Goal: Information Seeking & Learning: Learn about a topic

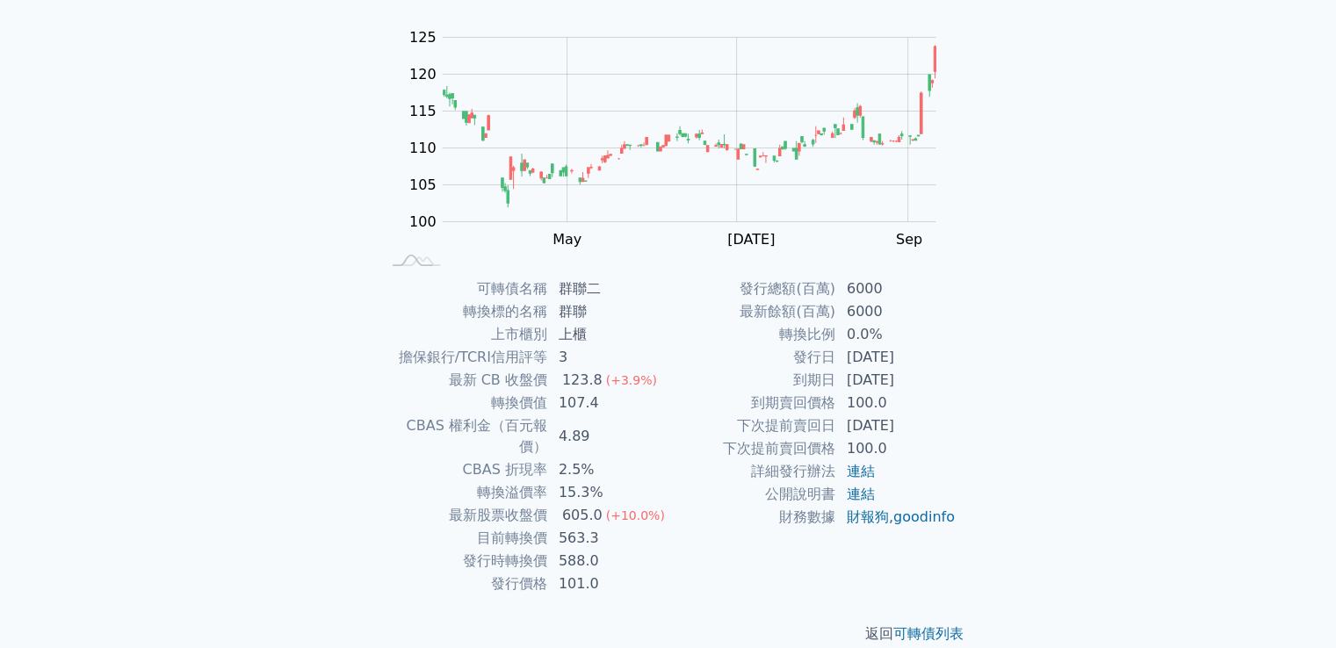
scroll to position [165, 0]
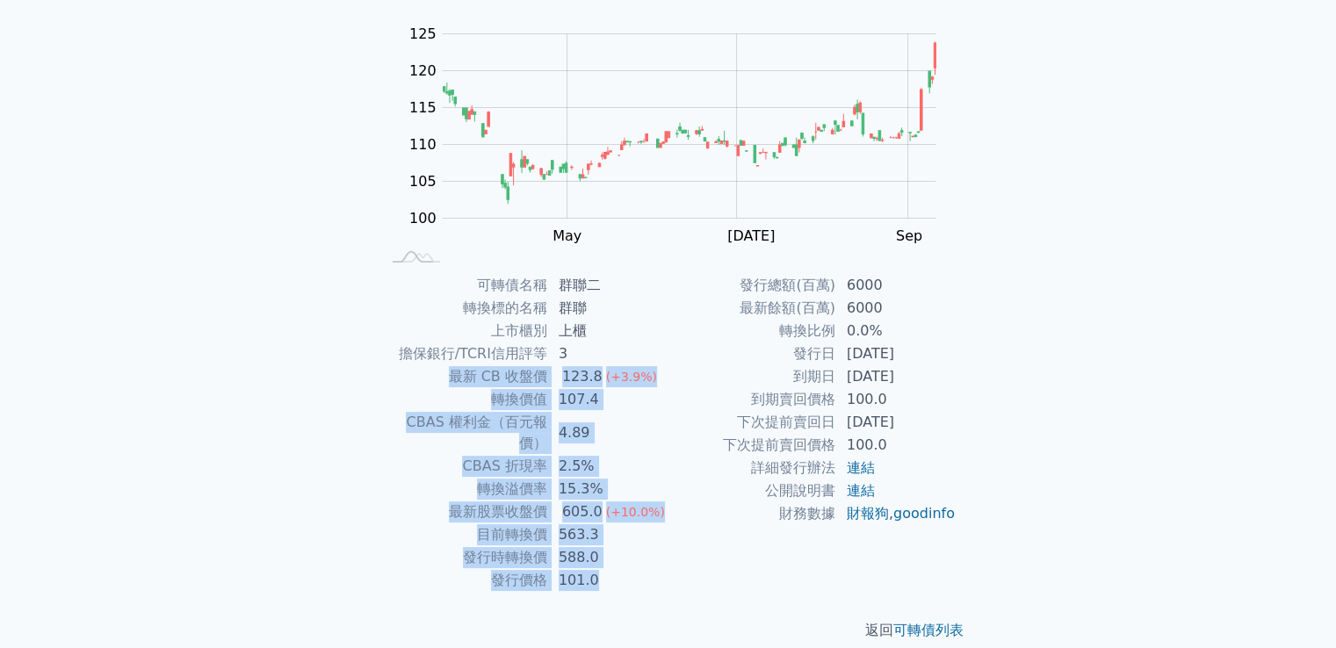
drag, startPoint x: 437, startPoint y: 370, endPoint x: 706, endPoint y: 556, distance: 327.1
click at [706, 556] on div "可轉債名稱 群聯二 轉換標的名稱 群聯 上市櫃別 上櫃 擔保銀行/TCRI信用評等 3 最新 CB 收盤價 123.8 (+3.9%) 轉換價值 107.4 …" at bounding box center [668, 433] width 619 height 318
click at [706, 556] on div "發行總額(百萬) 6000 最新餘額(百萬) 6000 轉換比例 0.0% 發行日 2024-01-23 到期日 2029-01-23 到期賣回價格 100.…" at bounding box center [813, 433] width 288 height 318
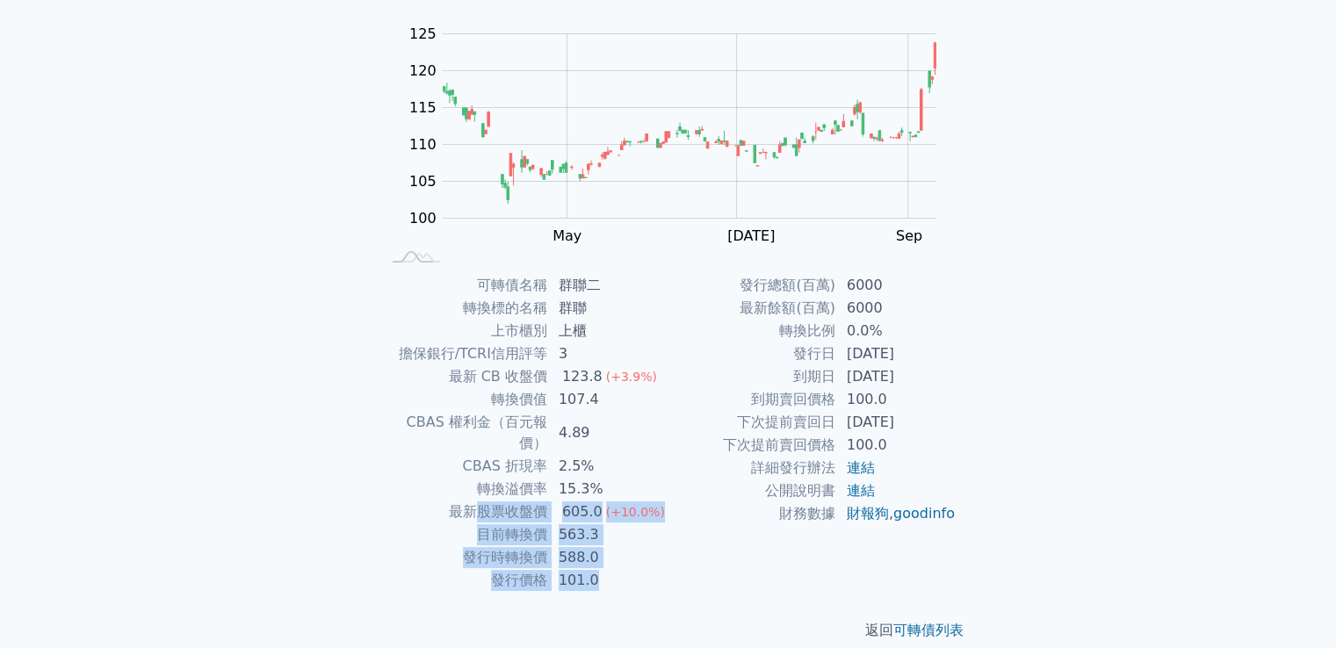
drag, startPoint x: 473, startPoint y: 489, endPoint x: 692, endPoint y: 561, distance: 231.5
click at [692, 561] on div "可轉債名稱 群聯二 轉換標的名稱 群聯 上市櫃別 上櫃 擔保銀行/TCRI信用評等 3 最新 CB 收盤價 123.8 (+3.9%) 轉換價值 107.4 …" at bounding box center [668, 433] width 619 height 318
click at [692, 561] on div "發行總額(百萬) 6000 最新餘額(百萬) 6000 轉換比例 0.0% 發行日 2024-01-23 到期日 2029-01-23 到期賣回價格 100.…" at bounding box center [813, 433] width 288 height 318
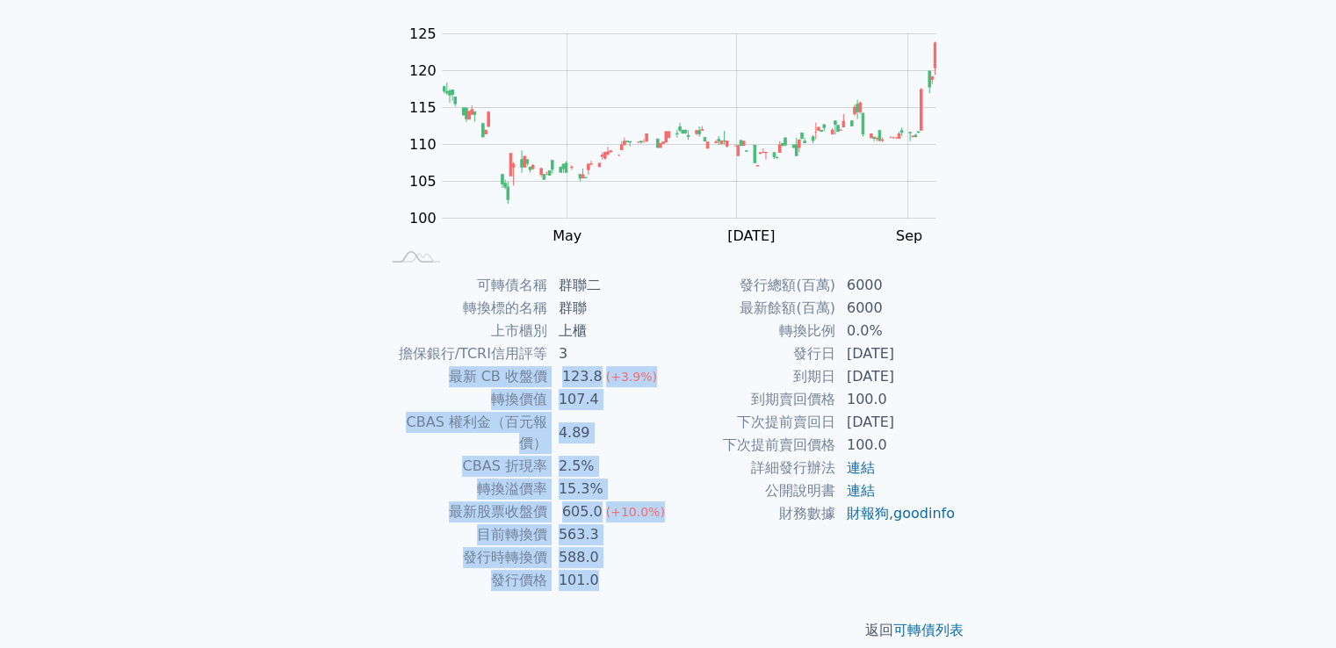
drag, startPoint x: 617, startPoint y: 561, endPoint x: 457, endPoint y: 387, distance: 236.3
click at [457, 387] on tbody "可轉債名稱 群聯二 轉換標的名稱 群聯 上市櫃別 上櫃 擔保銀行/TCRI信用評等 3 最新 CB 收盤價 123.8 (+3.9%) 轉換價值 107.4 …" at bounding box center [524, 433] width 288 height 318
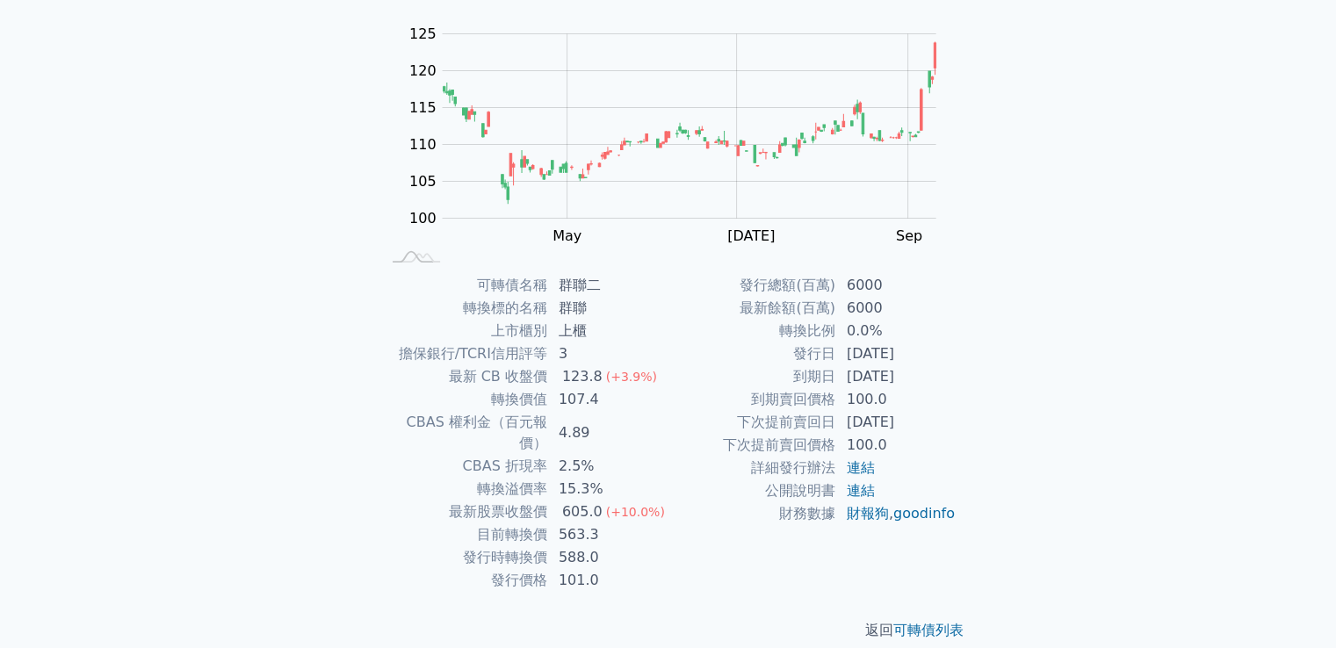
click at [911, 359] on td "2024-01-23" at bounding box center [897, 354] width 120 height 23
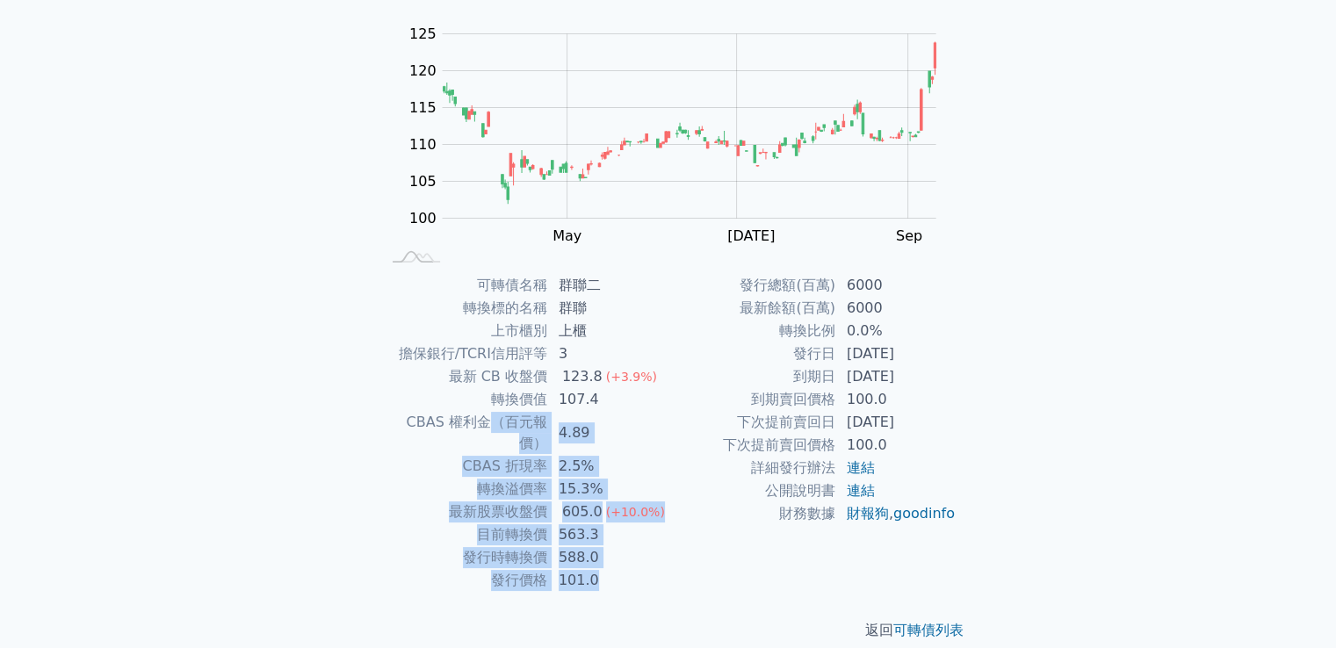
drag, startPoint x: 609, startPoint y: 563, endPoint x: 460, endPoint y: 417, distance: 209.4
click at [460, 417] on tbody "可轉債名稱 群聯二 轉換標的名稱 群聯 上市櫃別 上櫃 擔保銀行/TCRI信用評等 3 最新 CB 收盤價 123.8 (+3.9%) 轉換價值 107.4 …" at bounding box center [524, 433] width 288 height 318
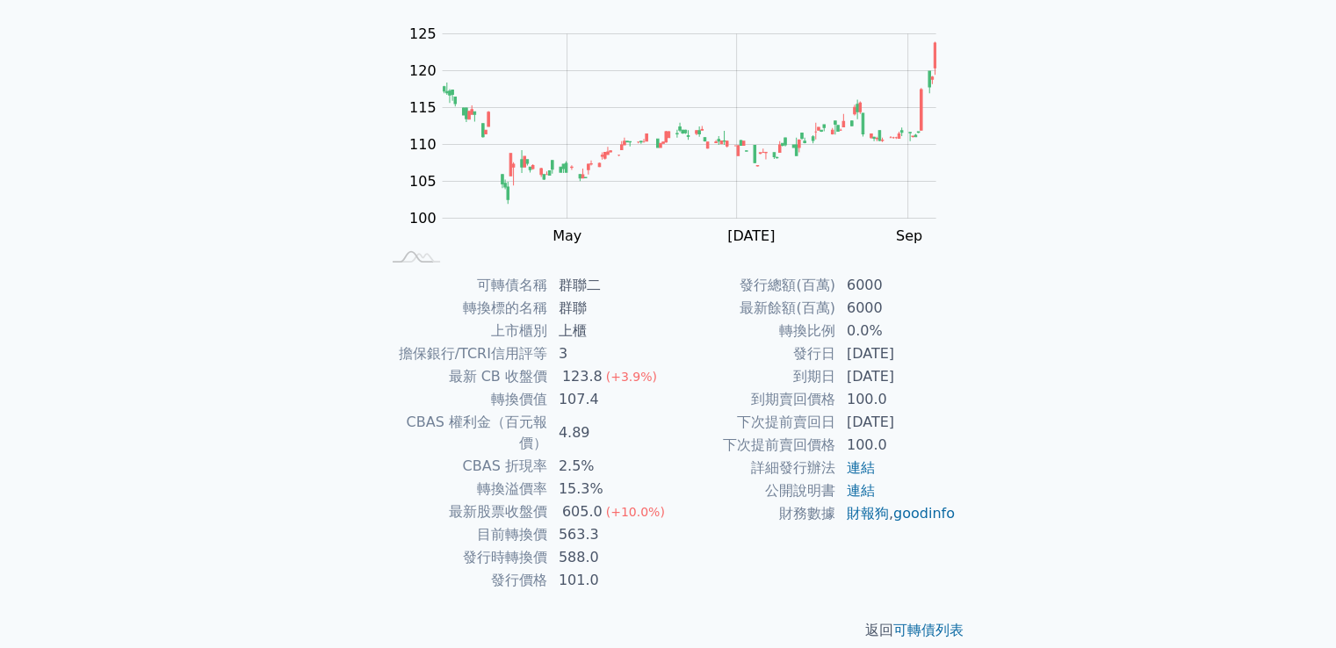
click at [367, 424] on div "可轉債名稱 群聯二 轉換標的名稱 群聯 上市櫃別 上櫃 擔保銀行/TCRI信用評等 3 最新 CB 收盤價 123.8 (+3.9%) 轉換價值 107.4 …" at bounding box center [668, 433] width 619 height 318
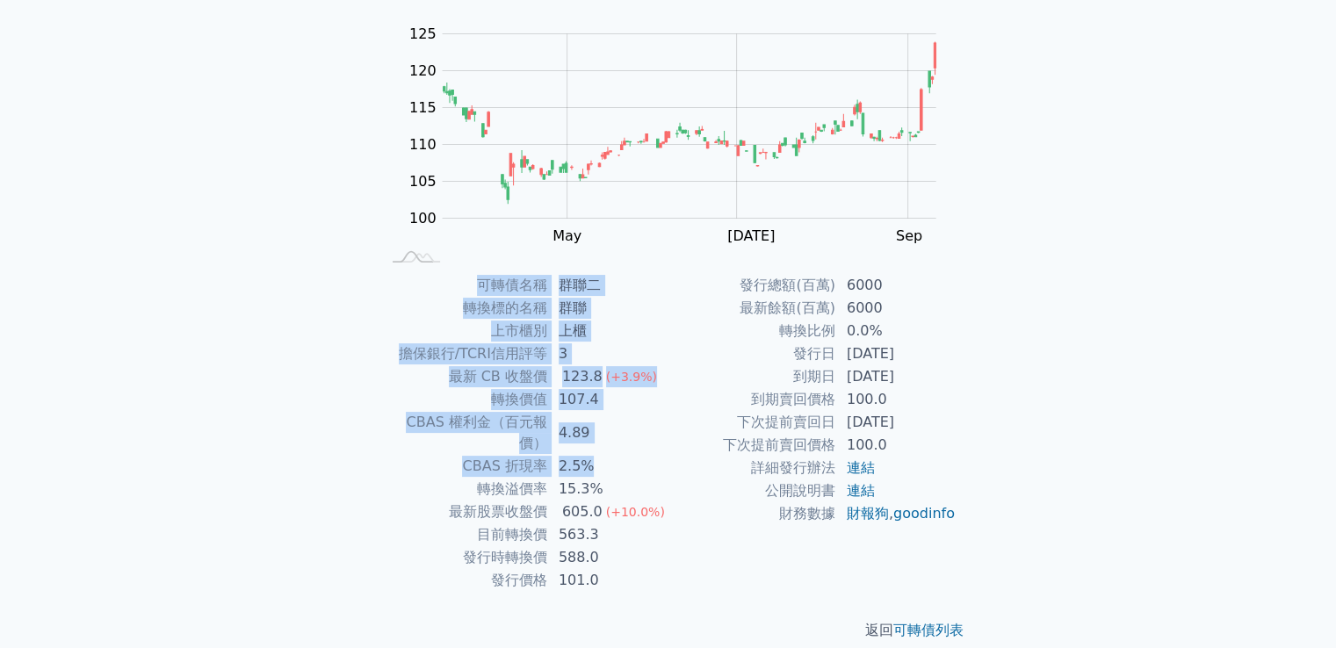
drag, startPoint x: 359, startPoint y: 418, endPoint x: 640, endPoint y: 446, distance: 282.6
click at [640, 446] on div "可轉債名稱 群聯二 轉換標的名稱 群聯 上市櫃別 上櫃 擔保銀行/TCRI信用評等 3 最新 CB 收盤價 123.8 (+3.9%) 轉換價值 107.4 …" at bounding box center [668, 433] width 619 height 318
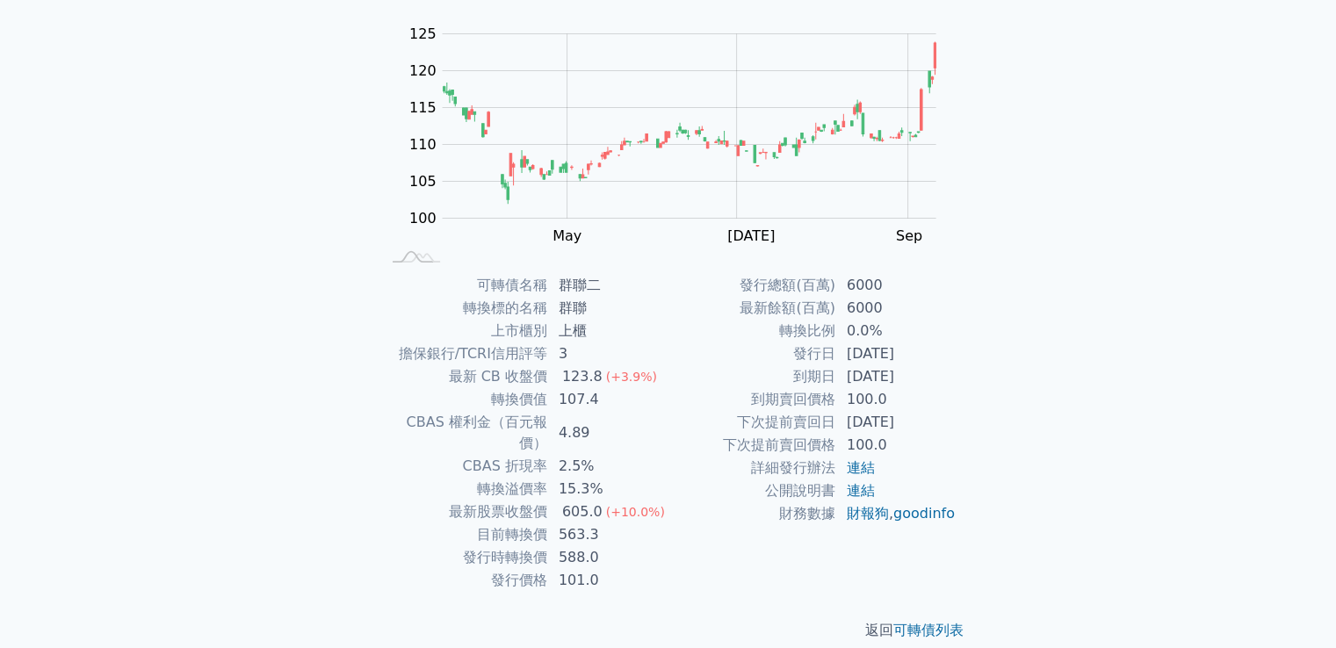
click at [683, 443] on td "下次提前賣回價格" at bounding box center [753, 445] width 168 height 23
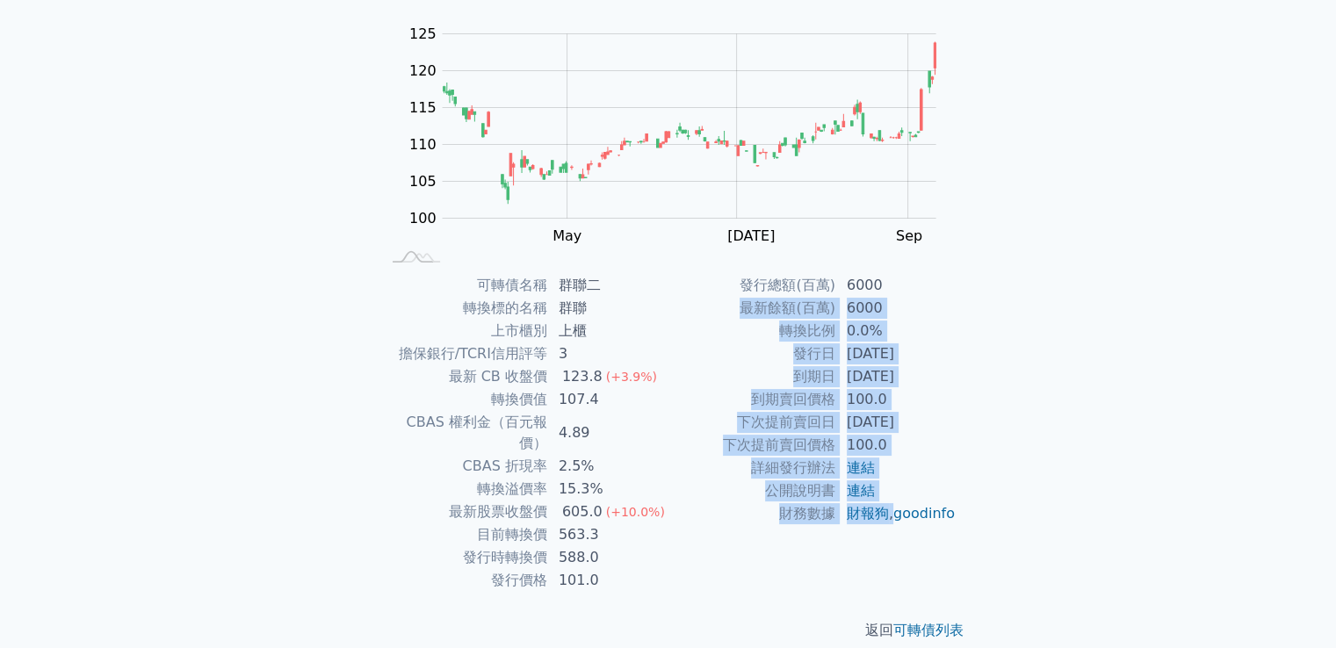
drag, startPoint x: 728, startPoint y: 310, endPoint x: 945, endPoint y: 521, distance: 302.6
click at [943, 521] on tbody "發行總額(百萬) 6000 最新餘額(百萬) 6000 轉換比例 0.0% 發行日 2024-01-23 到期日 2029-01-23 到期賣回價格 100.…" at bounding box center [813, 399] width 288 height 251
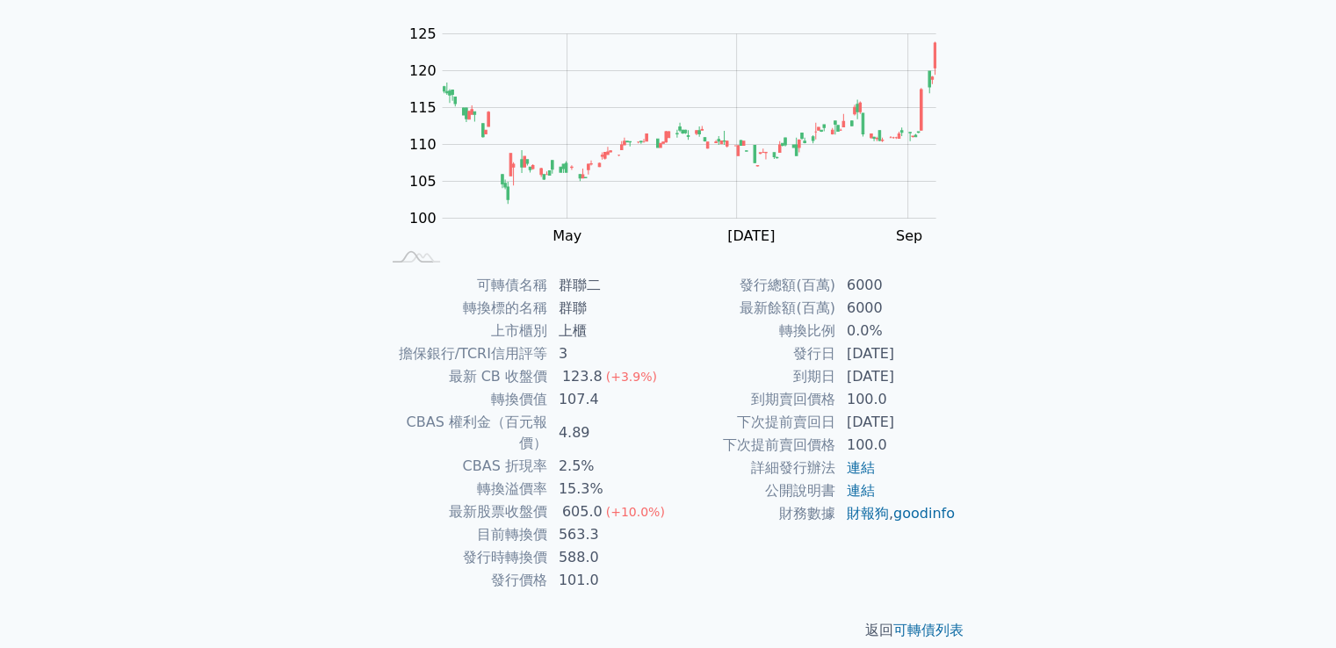
click at [960, 523] on div "可轉債名稱 群聯二 轉換標的名稱 群聯 上市櫃別 上櫃 擔保銀行/TCRI信用評等 3 最新 CB 收盤價 123.8 (+3.9%) 轉換價值 107.4 …" at bounding box center [668, 433] width 619 height 318
click at [779, 307] on td "最新餘額(百萬)" at bounding box center [753, 308] width 168 height 23
click at [954, 413] on td "2027-01-23" at bounding box center [897, 422] width 120 height 23
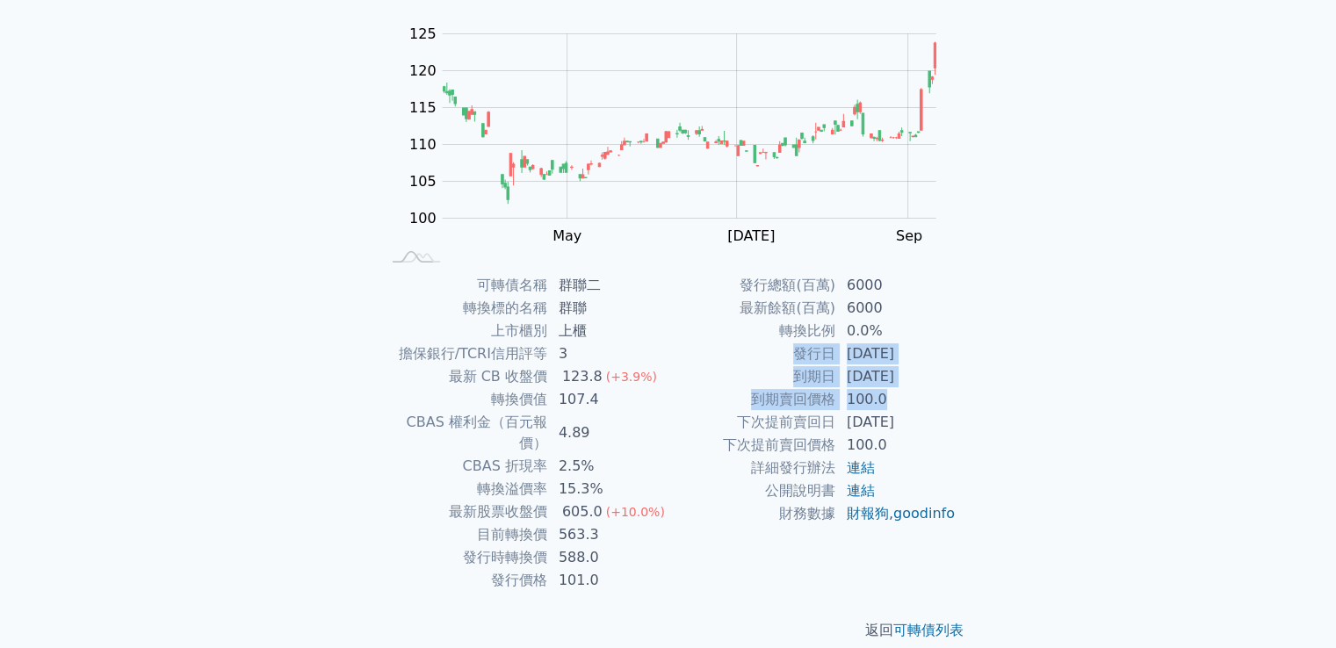
drag, startPoint x: 934, startPoint y: 393, endPoint x: 780, endPoint y: 359, distance: 157.5
click at [780, 359] on tbody "發行總額(百萬) 6000 最新餘額(百萬) 6000 轉換比例 0.0% 發行日 2024-01-23 到期日 2029-01-23 到期賣回價格 100.…" at bounding box center [813, 399] width 288 height 251
click at [757, 395] on td "到期賣回價格" at bounding box center [753, 399] width 168 height 23
drag, startPoint x: 737, startPoint y: 417, endPoint x: 939, endPoint y: 423, distance: 202.2
click at [939, 423] on tr "下次提前賣回日 2027-01-23" at bounding box center [813, 422] width 288 height 23
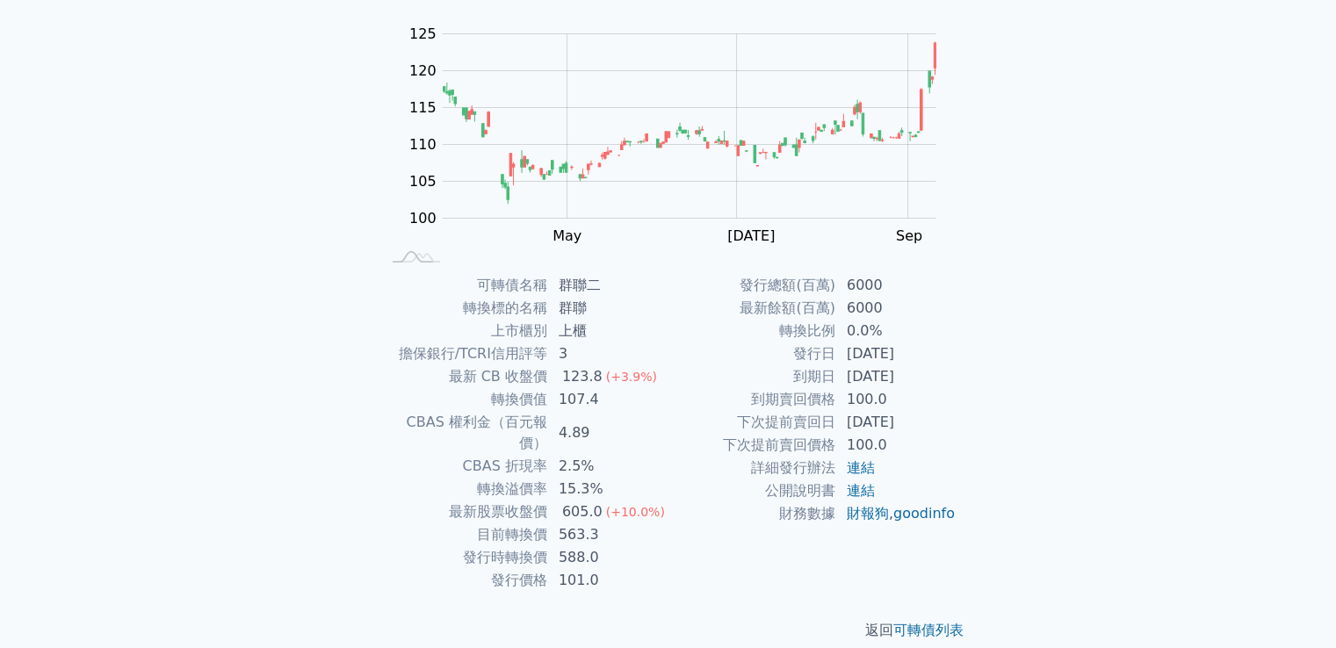
click at [939, 423] on td "2027-01-23" at bounding box center [897, 422] width 120 height 23
drag, startPoint x: 929, startPoint y: 425, endPoint x: 745, endPoint y: 352, distance: 197.6
click at [745, 352] on tbody "發行總額(百萬) 6000 最新餘額(百萬) 6000 轉換比例 0.0% 發行日 2024-01-23 到期日 2029-01-23 到期賣回價格 100.…" at bounding box center [813, 399] width 288 height 251
click at [745, 352] on td "發行日" at bounding box center [753, 354] width 168 height 23
drag, startPoint x: 777, startPoint y: 350, endPoint x: 967, endPoint y: 419, distance: 202.1
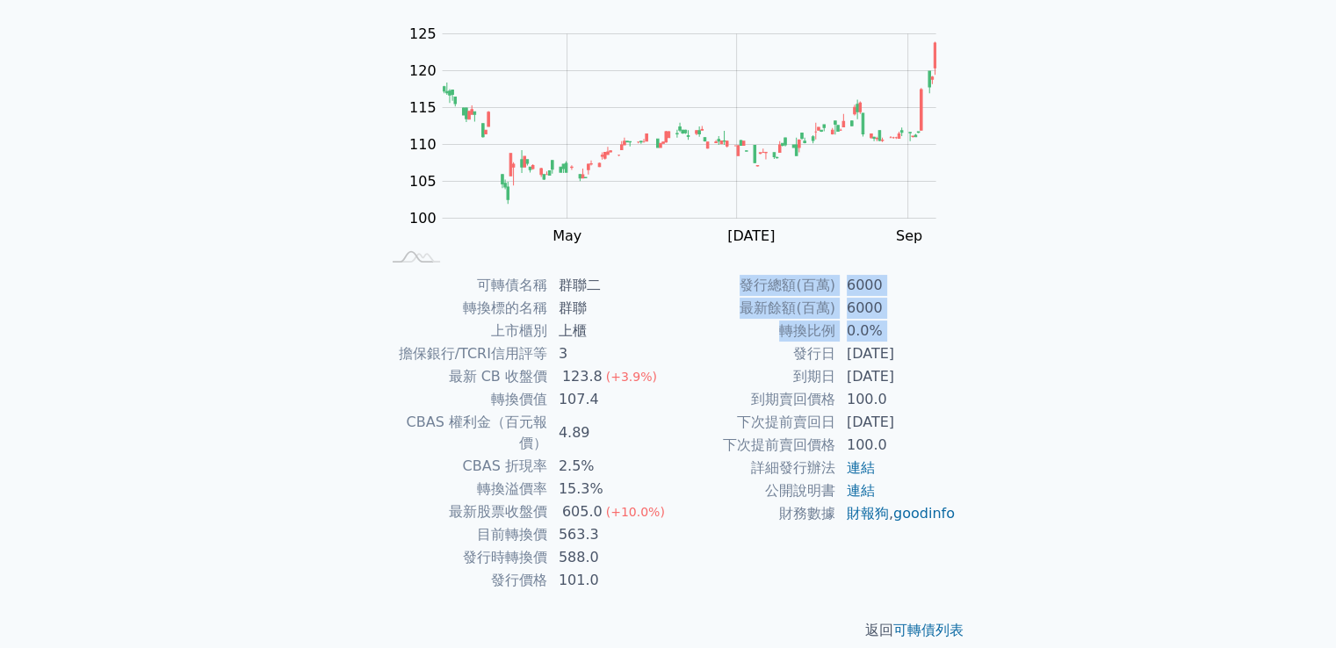
click at [967, 419] on div "可轉債名稱 群聯二 轉換標的名稱 群聯 上市櫃別 上櫃 擔保銀行/TCRI信用評等 3 最新 CB 收盤價 123.8 (+3.9%) 轉換價值 107.4 …" at bounding box center [668, 433] width 619 height 318
click at [944, 445] on td "100.0" at bounding box center [897, 445] width 120 height 23
drag, startPoint x: 947, startPoint y: 430, endPoint x: 693, endPoint y: 340, distance: 269.3
click at [693, 340] on tbody "發行總額(百萬) 6000 最新餘額(百萬) 6000 轉換比例 0.0% 發行日 2024-01-23 到期日 2029-01-23 到期賣回價格 100.…" at bounding box center [813, 399] width 288 height 251
click at [693, 340] on td "轉換比例" at bounding box center [753, 331] width 168 height 23
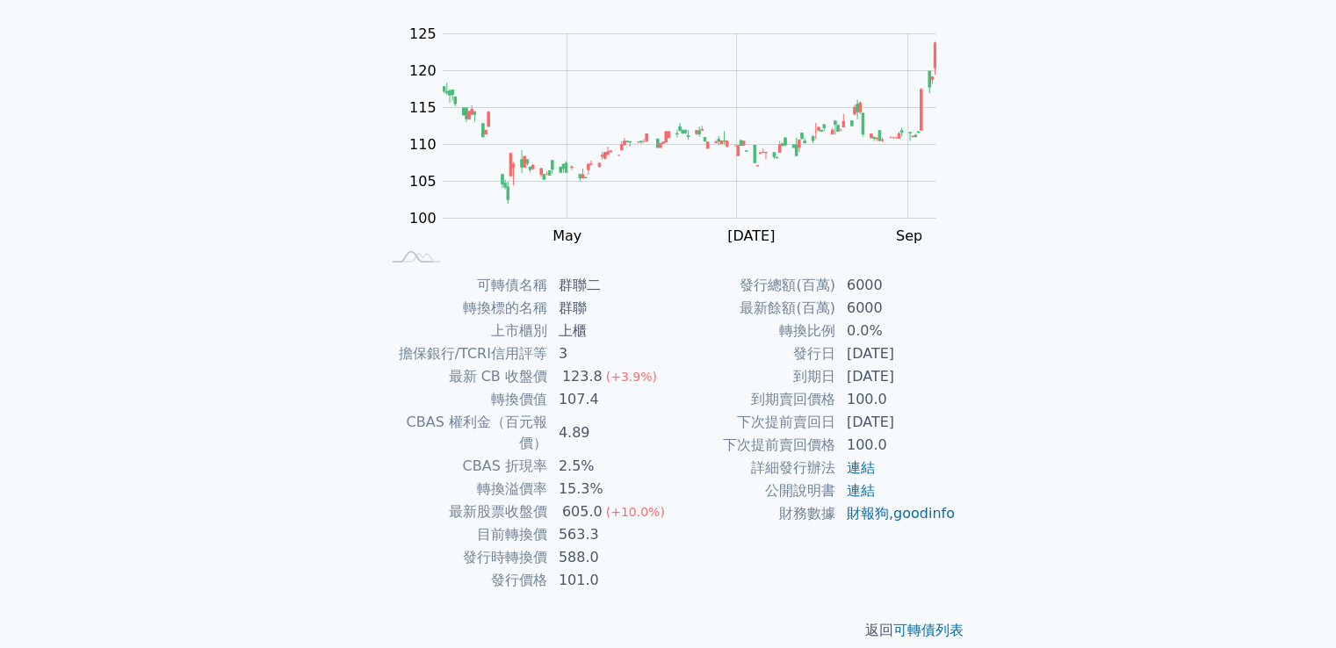
drag, startPoint x: 941, startPoint y: 421, endPoint x: 735, endPoint y: 356, distance: 216.5
click at [735, 356] on tbody "發行總額(百萬) 6000 最新餘額(百萬) 6000 轉換比例 0.0% 發行日 2024-01-23 到期日 2029-01-23 到期賣回價格 100.…" at bounding box center [813, 399] width 288 height 251
click at [735, 356] on td "發行日" at bounding box center [753, 354] width 168 height 23
drag, startPoint x: 934, startPoint y: 421, endPoint x: 728, endPoint y: 344, distance: 220.2
click at [728, 344] on tbody "發行總額(百萬) 6000 最新餘額(百萬) 6000 轉換比例 0.0% 發行日 2024-01-23 到期日 2029-01-23 到期賣回價格 100.…" at bounding box center [813, 399] width 288 height 251
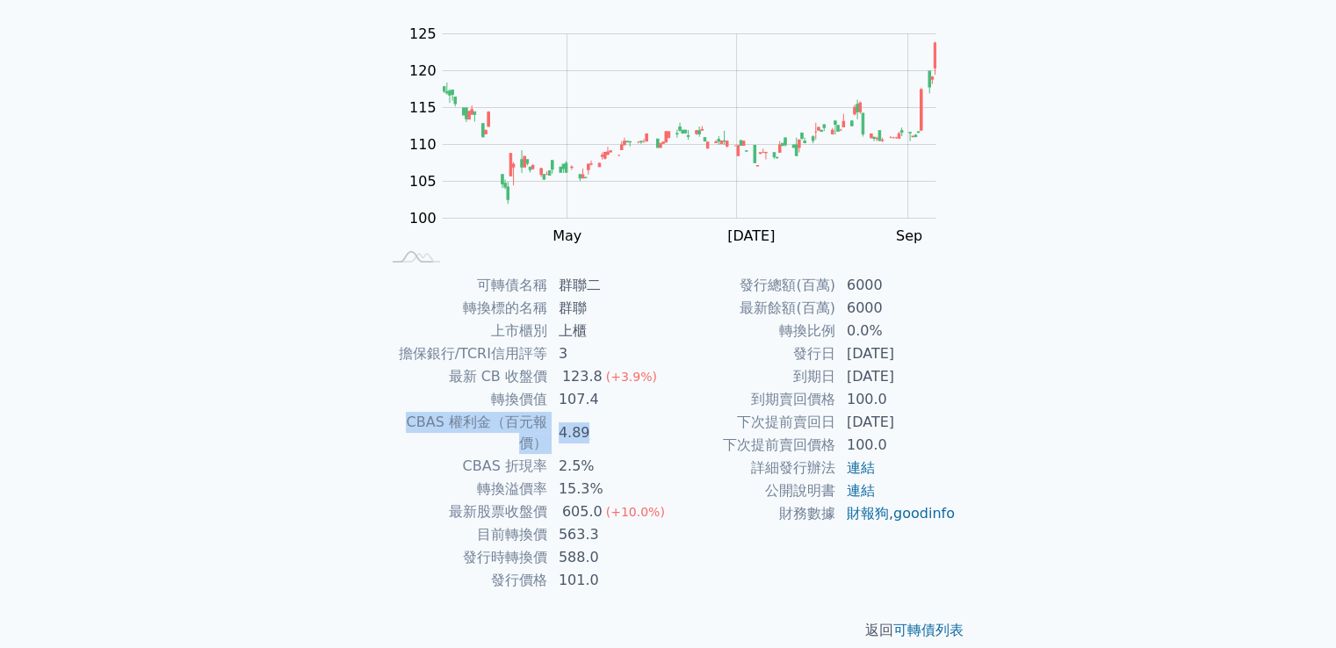
drag, startPoint x: 380, startPoint y: 418, endPoint x: 626, endPoint y: 416, distance: 246.0
click at [626, 416] on tr "CBAS 權利金（百元報價） 4.89" at bounding box center [524, 433] width 288 height 44
click at [631, 426] on td "4.89" at bounding box center [608, 433] width 120 height 44
click at [619, 430] on td "4.89" at bounding box center [608, 433] width 120 height 44
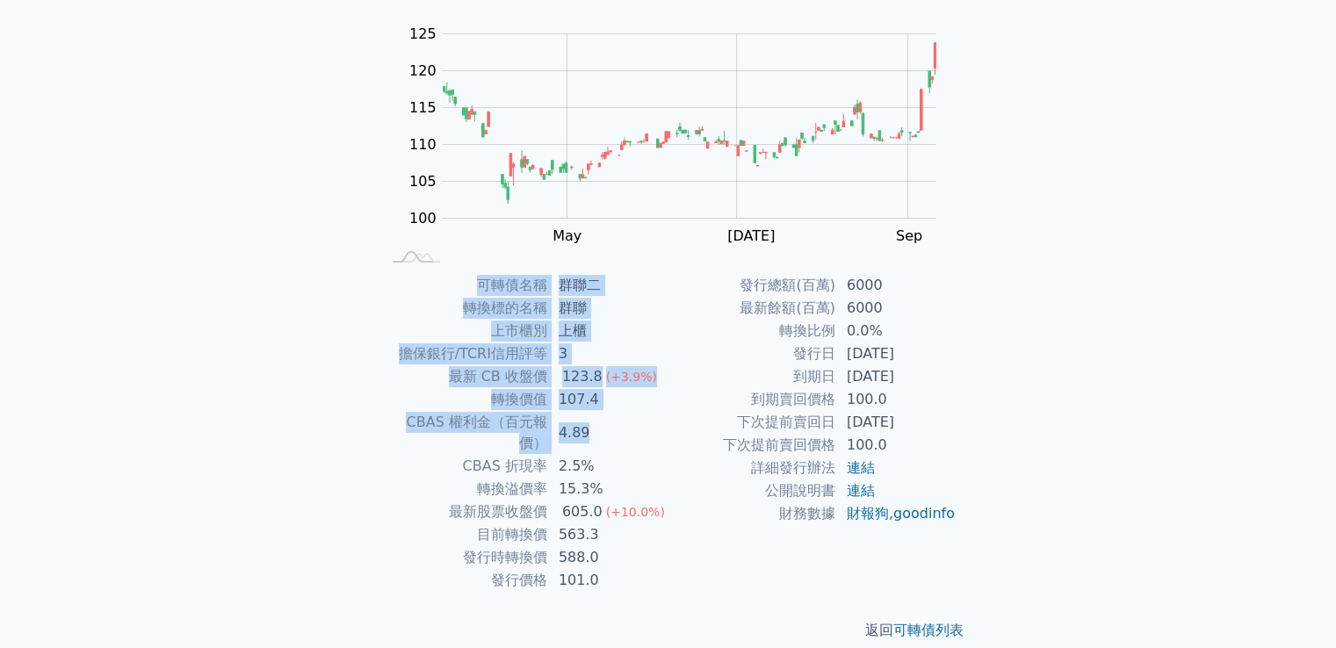
drag, startPoint x: 608, startPoint y: 427, endPoint x: 375, endPoint y: 423, distance: 232.9
click at [375, 423] on div "可轉債名稱 群聯二 轉換標的名稱 群聯 上市櫃別 上櫃 擔保銀行/TCRI信用評等 3 最新 CB 收盤價 123.8 (+3.9%) 轉換價值 107.4 …" at bounding box center [668, 433] width 619 height 318
click at [373, 424] on div "可轉債名稱 群聯二 轉換標的名稱 群聯 上市櫃別 上櫃 擔保銀行/TCRI信用評等 3 最新 CB 收盤價 123.8 (+3.9%) 轉換價值 107.4 …" at bounding box center [668, 433] width 619 height 318
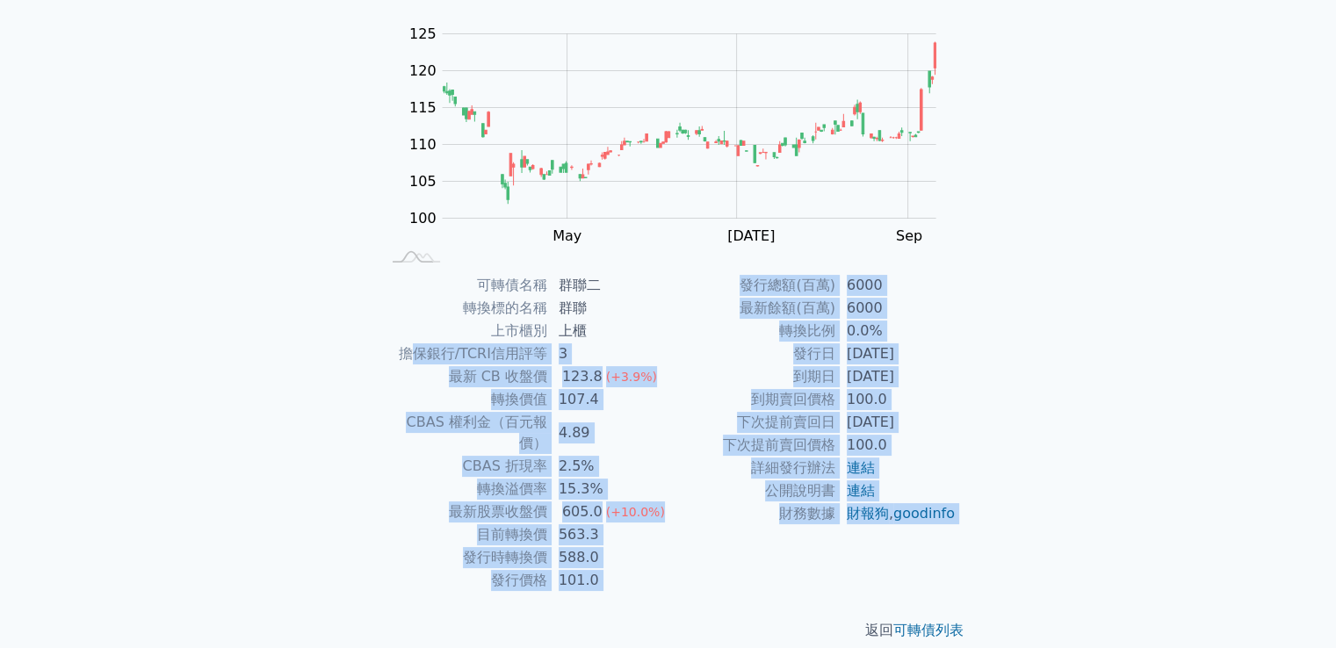
drag, startPoint x: 408, startPoint y: 347, endPoint x: 703, endPoint y: 574, distance: 372.2
click at [703, 574] on div "可轉債列表 › 82992 群聯二 82992 群聯二 可轉債詳細資訊 Zoom Out 100 90 95 100 105 110 115 120 125 …" at bounding box center [668, 273] width 619 height 793
click at [646, 569] on td "101.0" at bounding box center [608, 580] width 120 height 23
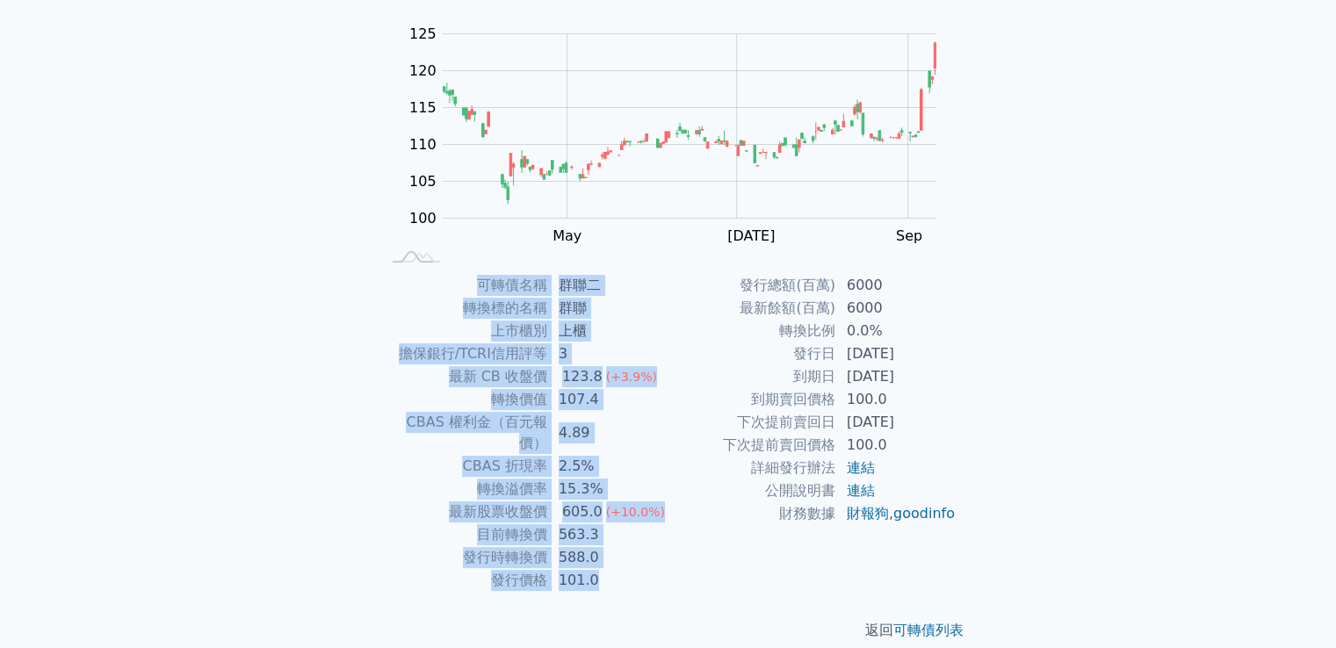
drag, startPoint x: 605, startPoint y: 563, endPoint x: 373, endPoint y: 423, distance: 271.3
click at [373, 423] on div "可轉債名稱 群聯二 轉換標的名稱 群聯 上市櫃別 上櫃 擔保銀行/TCRI信用評等 3 最新 CB 收盤價 123.8 (+3.9%) 轉換價值 107.4 …" at bounding box center [668, 433] width 619 height 318
click at [366, 417] on div "可轉債名稱 群聯二 轉換標的名稱 群聯 上市櫃別 上櫃 擔保銀行/TCRI信用評等 3 最新 CB 收盤價 123.8 (+3.9%) 轉換價值 107.4 …" at bounding box center [668, 433] width 619 height 318
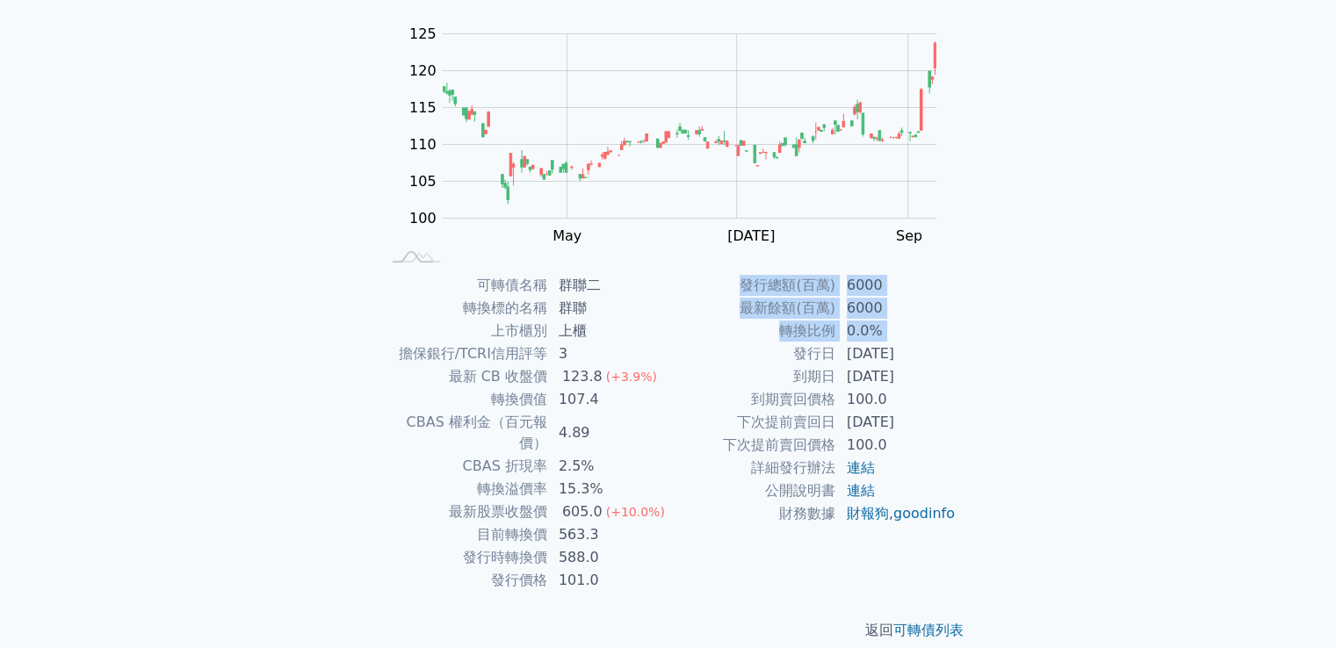
drag, startPoint x: 760, startPoint y: 348, endPoint x: 1023, endPoint y: 527, distance: 318.1
click at [1023, 527] on div "可轉債列表 財務數據 可轉債列表 財務數據 登入／註冊 登入／註冊 可轉債列表 › 82992 群聯二 82992 群聯二 可轉債詳細資訊 Zoom Out …" at bounding box center [668, 252] width 1336 height 835
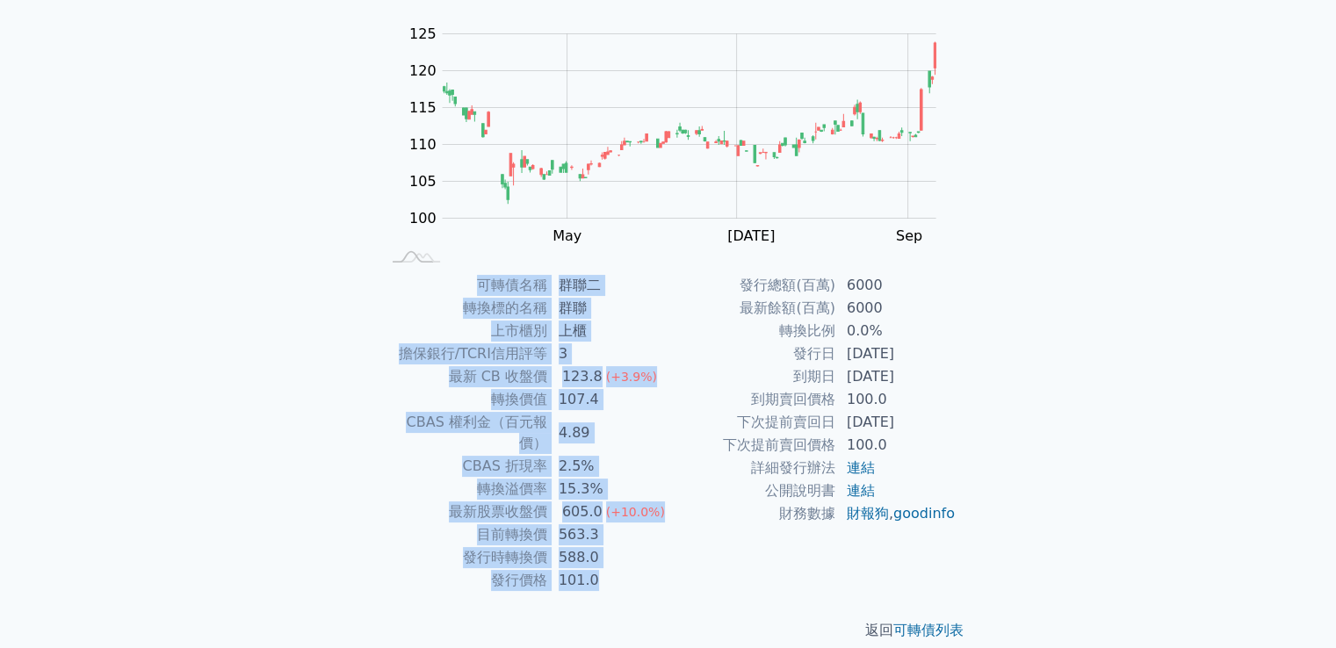
drag, startPoint x: 980, startPoint y: 549, endPoint x: 373, endPoint y: 301, distance: 656.1
click at [373, 301] on div "可轉債列表 › 82992 群聯二 82992 群聯二 可轉債詳細資訊 Zoom Out 100 90 95 100 105 110 115 120 125 …" at bounding box center [668, 273] width 675 height 793
click at [367, 301] on div "可轉債名稱 群聯二 轉換標的名稱 群聯 上市櫃別 上櫃 擔保銀行/TCRI信用評等 3 最新 CB 收盤價 123.8 (+3.9%) 轉換價值 107.4 …" at bounding box center [668, 433] width 619 height 318
